Goal: Task Accomplishment & Management: Use online tool/utility

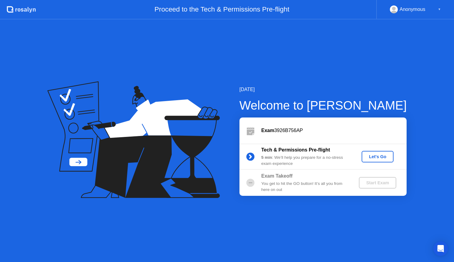
click at [369, 155] on div "Let's Go" at bounding box center [377, 156] width 27 height 5
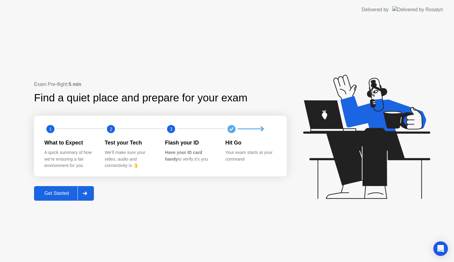
click at [60, 187] on button "Get Started" at bounding box center [64, 193] width 60 height 15
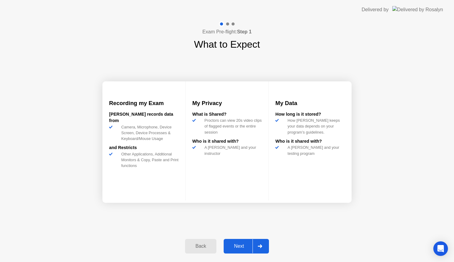
click at [237, 245] on div "Next" at bounding box center [238, 246] width 27 height 5
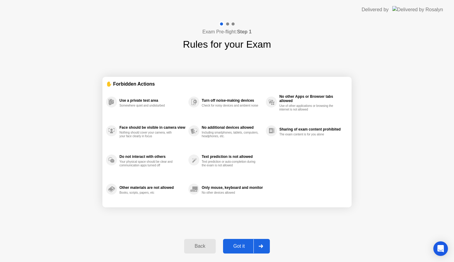
click at [237, 245] on div "Got it" at bounding box center [239, 246] width 29 height 5
select select "**********"
select select "*******"
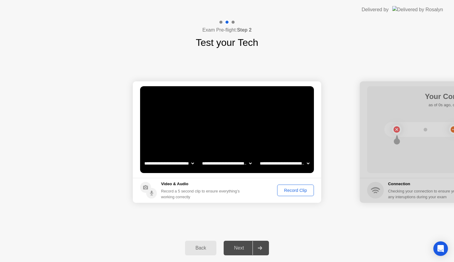
click at [289, 191] on div "Record Clip" at bounding box center [295, 190] width 33 height 5
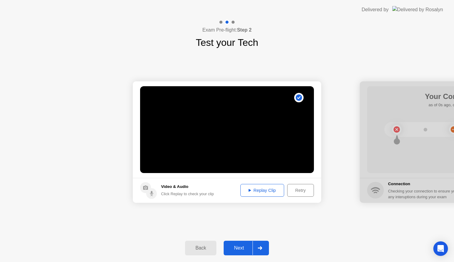
click at [265, 190] on div "Replay Clip" at bounding box center [262, 190] width 40 height 5
click at [239, 247] on div "Next" at bounding box center [238, 248] width 27 height 5
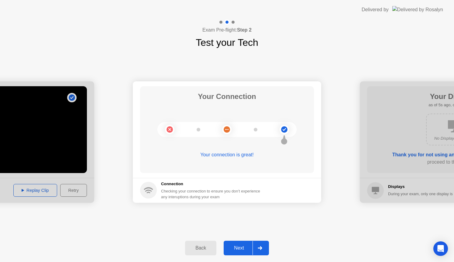
click at [239, 246] on div "Next" at bounding box center [238, 248] width 27 height 5
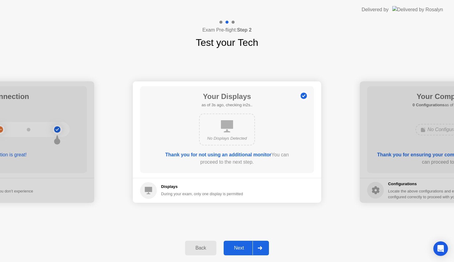
click at [239, 246] on div "Next" at bounding box center [238, 248] width 27 height 5
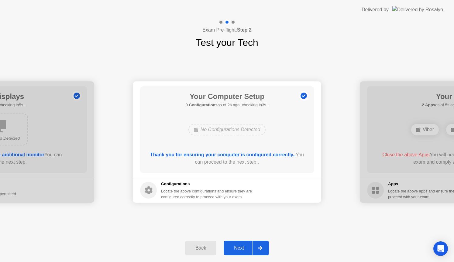
click at [239, 246] on div "Next" at bounding box center [238, 248] width 27 height 5
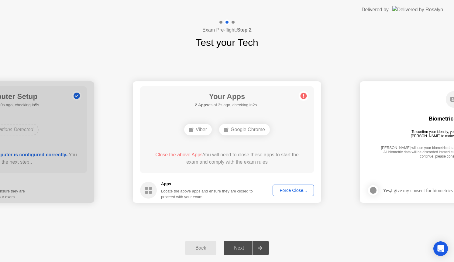
click at [311, 221] on div "**********" at bounding box center [227, 142] width 454 height 184
click at [288, 191] on div "Force Close..." at bounding box center [293, 190] width 37 height 5
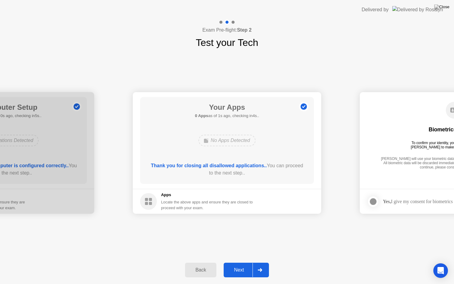
click at [238, 262] on button "Next" at bounding box center [246, 270] width 45 height 15
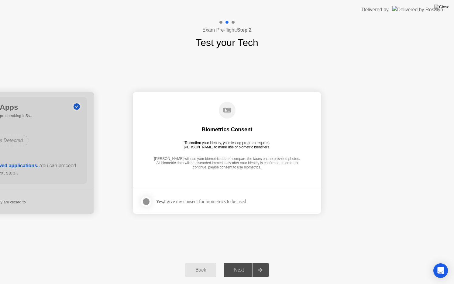
click at [147, 203] on div at bounding box center [146, 201] width 7 height 7
click at [238, 262] on div "Next" at bounding box center [238, 269] width 27 height 5
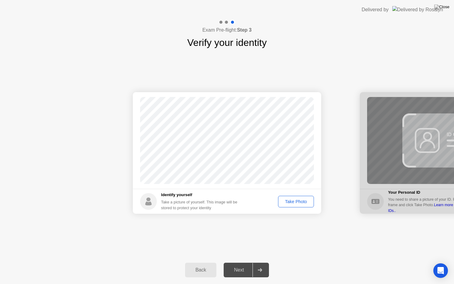
click at [295, 202] on div "Take Photo" at bounding box center [296, 201] width 32 height 5
click at [238, 262] on div "Next" at bounding box center [238, 269] width 27 height 5
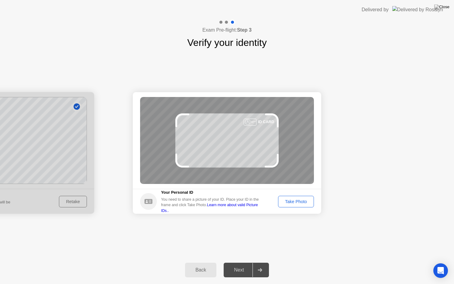
click at [290, 200] on div "Take Photo" at bounding box center [296, 201] width 32 height 5
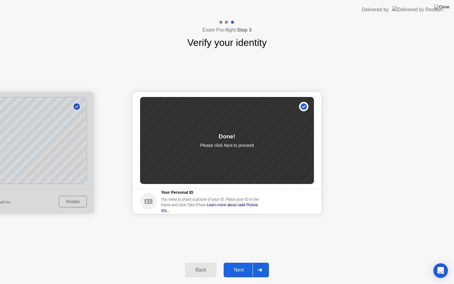
click at [240, 262] on div "Next" at bounding box center [238, 269] width 27 height 5
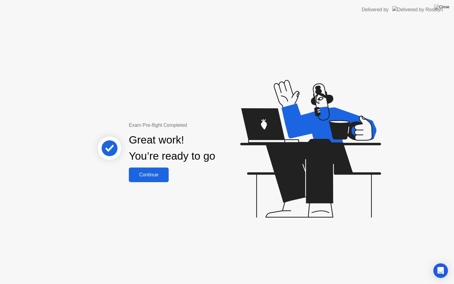
click at [140, 173] on div "Continue" at bounding box center [149, 174] width 36 height 5
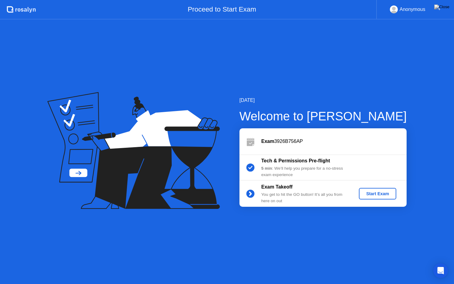
click at [369, 194] on div "Start Exam" at bounding box center [377, 193] width 33 height 5
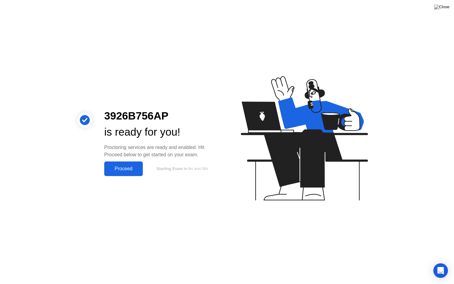
click at [114, 173] on button "Proceed" at bounding box center [123, 168] width 39 height 15
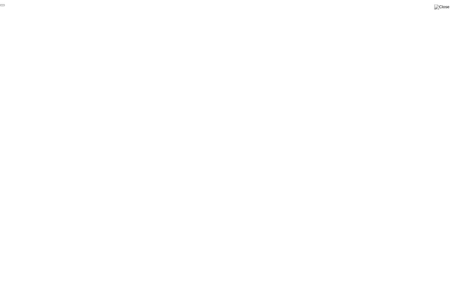
click div "End Proctoring Session"
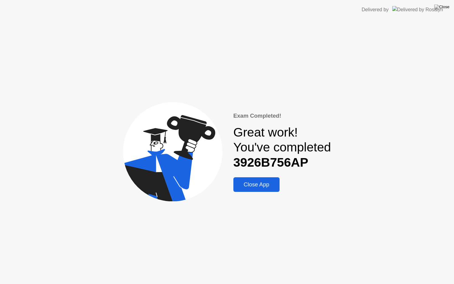
click at [249, 182] on div "Close App" at bounding box center [256, 184] width 43 height 7
